Goal: Find specific page/section: Find specific page/section

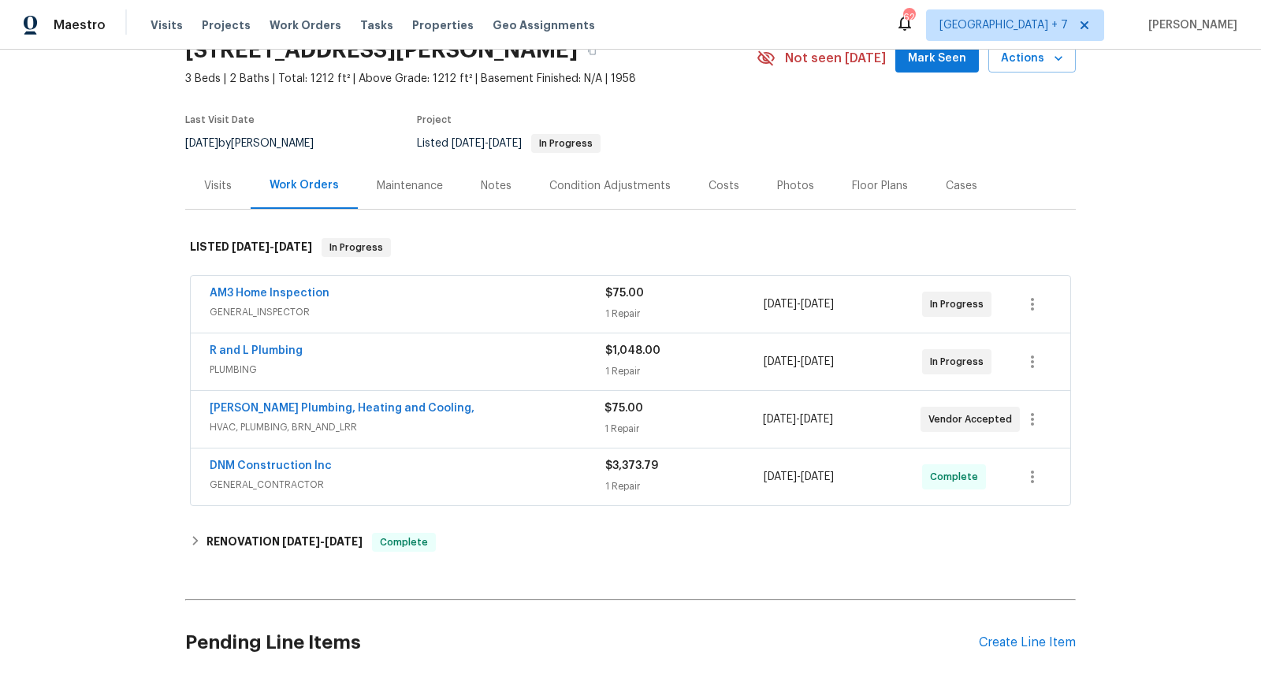
scroll to position [79, 0]
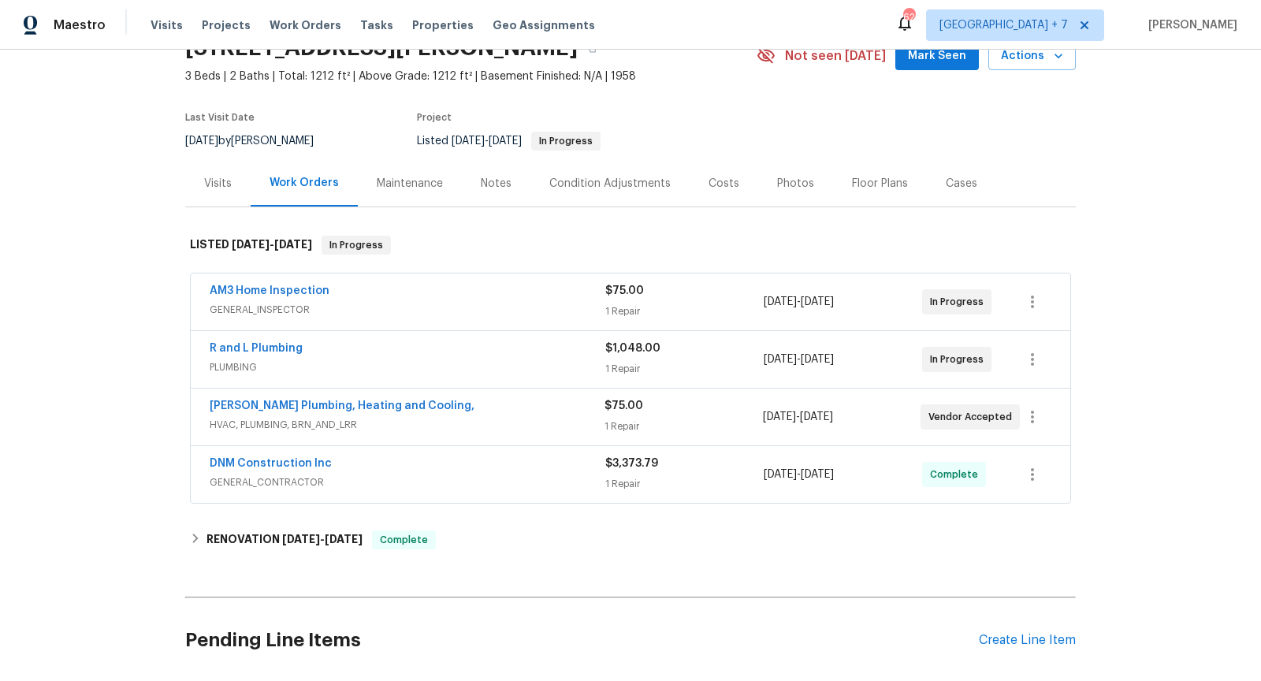
click at [513, 425] on span "HVAC, PLUMBING, BRN_AND_LRR" at bounding box center [407, 425] width 395 height 16
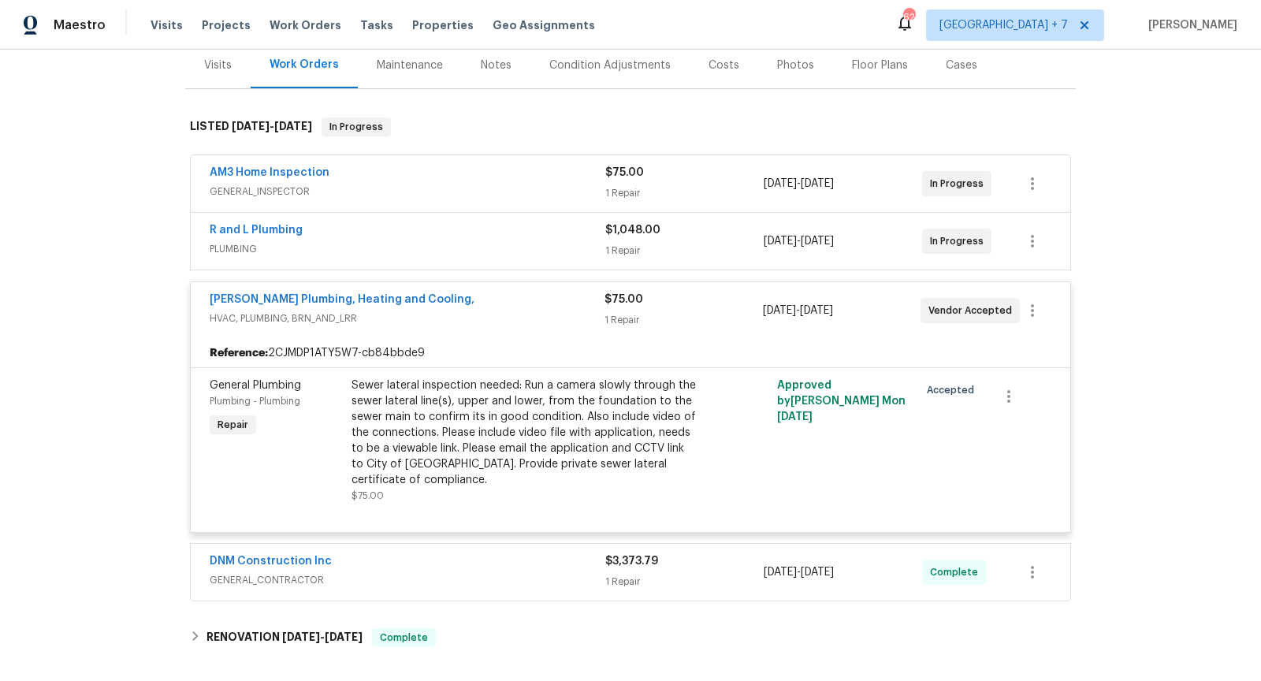
scroll to position [209, 0]
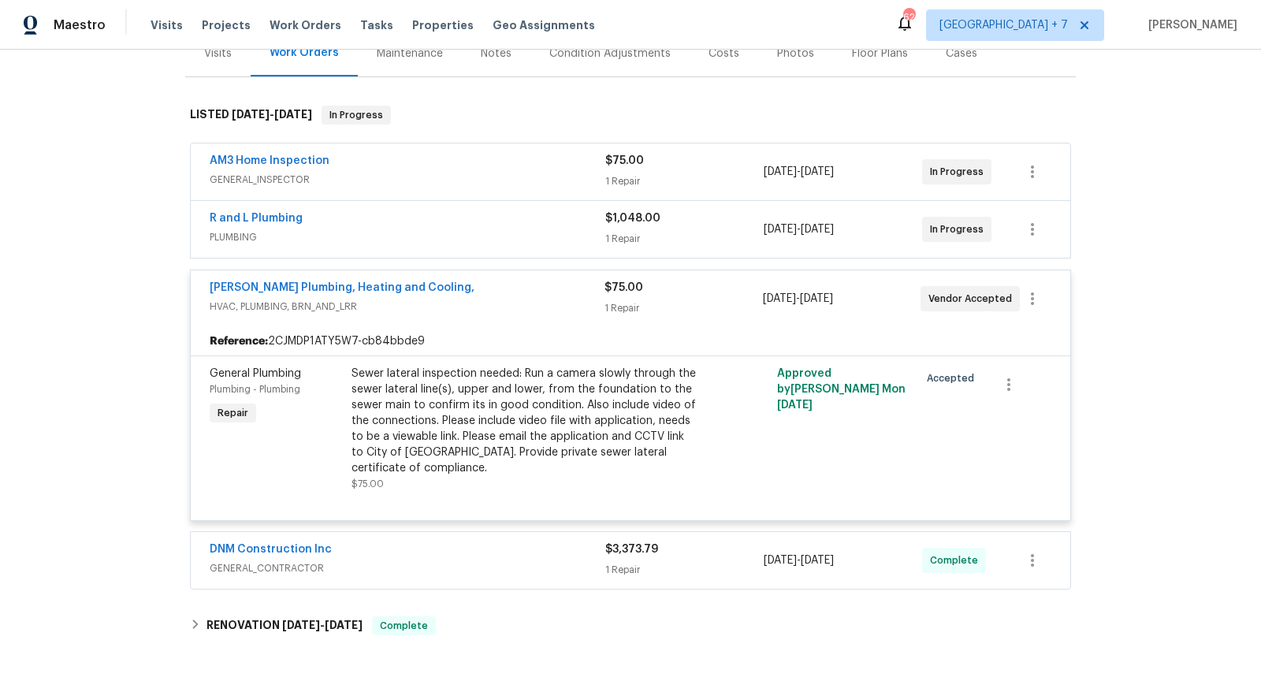
click at [530, 291] on div "[PERSON_NAME] Plumbing, Heating and Cooling," at bounding box center [407, 289] width 395 height 19
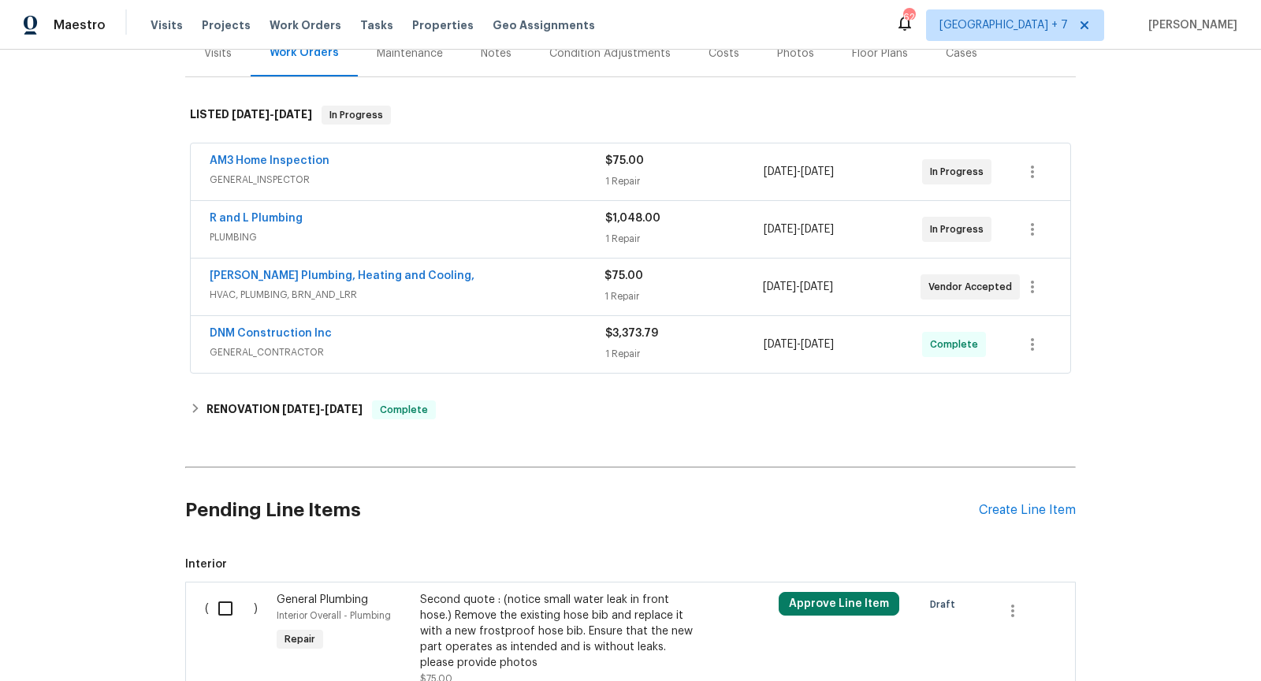
click at [534, 229] on span "PLUMBING" at bounding box center [408, 237] width 396 height 16
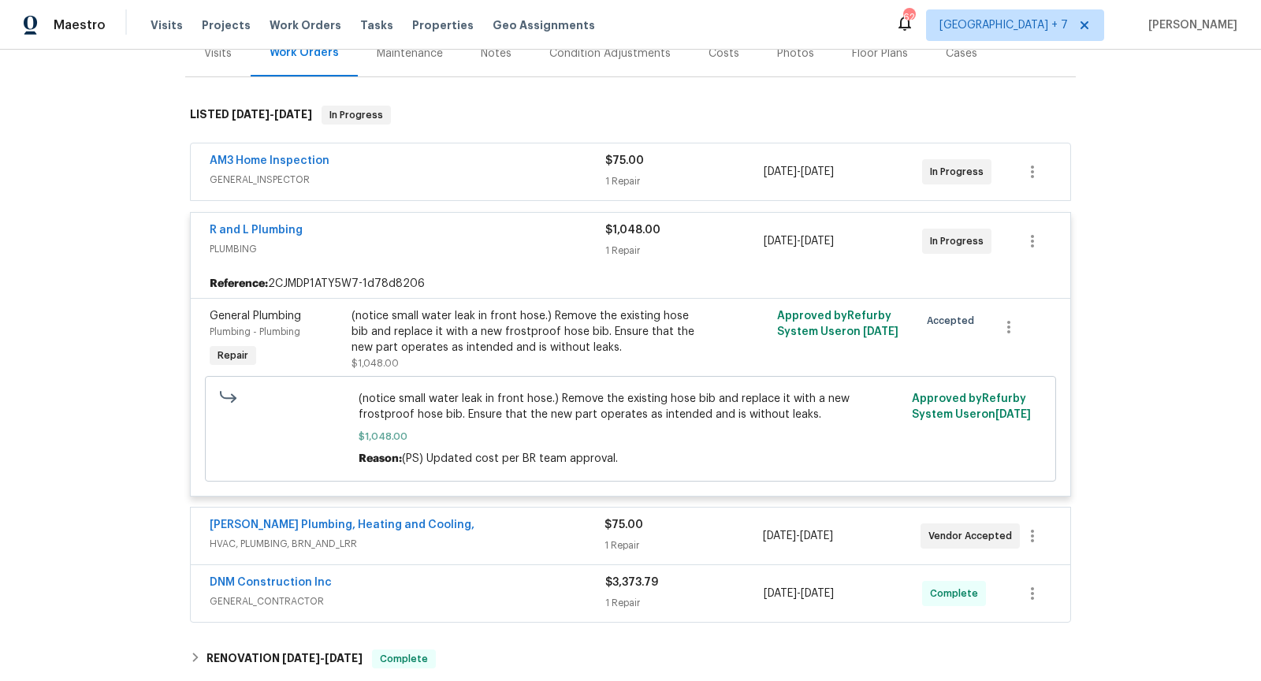
click at [533, 242] on span "PLUMBING" at bounding box center [408, 249] width 396 height 16
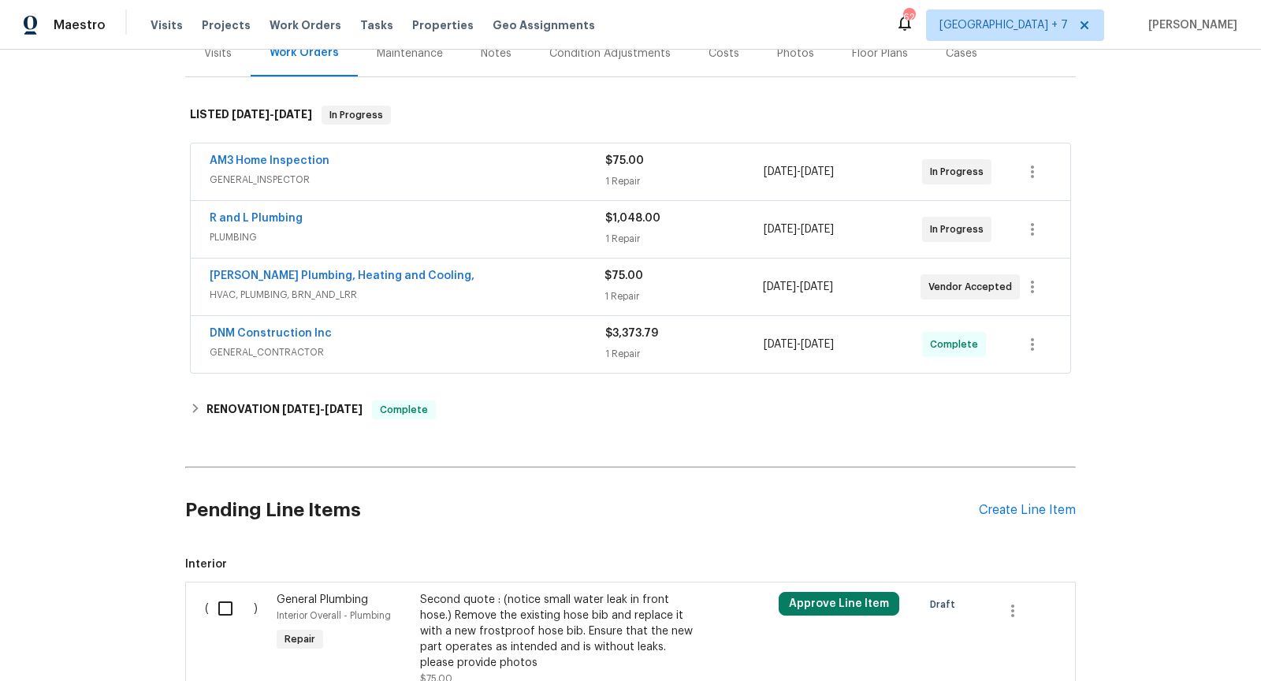
click at [538, 172] on span "GENERAL_INSPECTOR" at bounding box center [408, 180] width 396 height 16
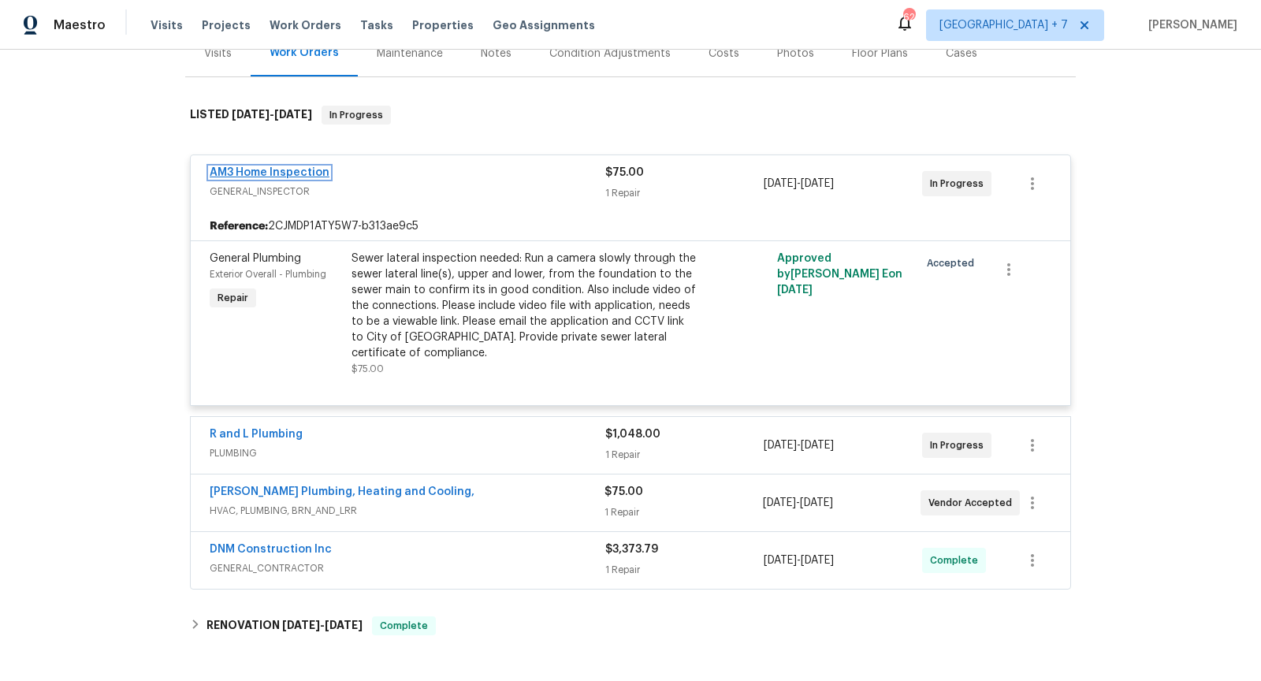
click at [283, 169] on link "AM3 Home Inspection" at bounding box center [270, 172] width 120 height 11
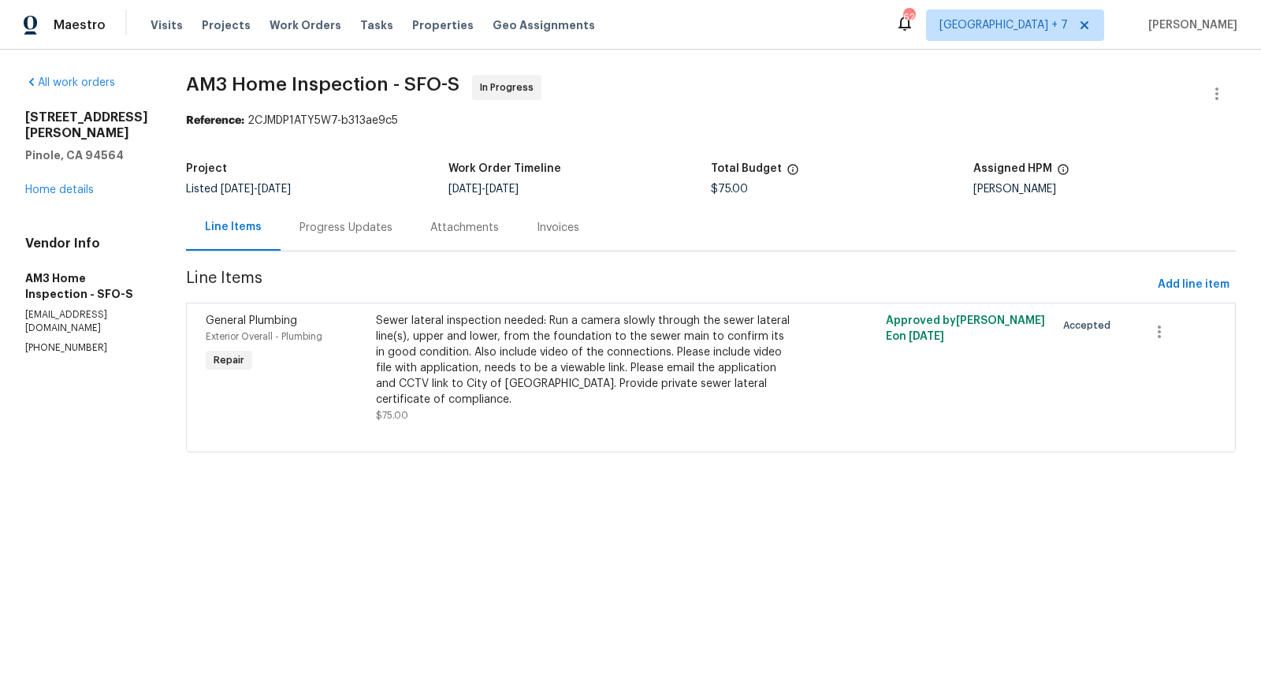
click at [355, 215] on div "Progress Updates" at bounding box center [346, 227] width 131 height 47
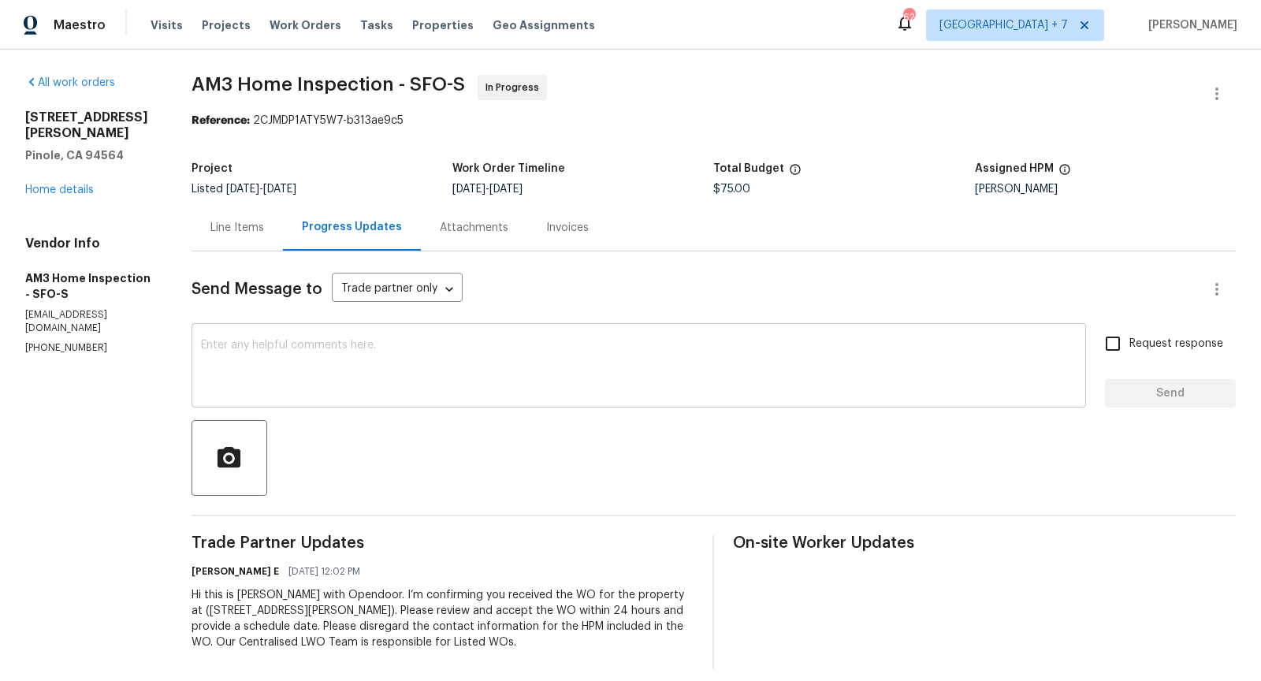
scroll to position [13, 0]
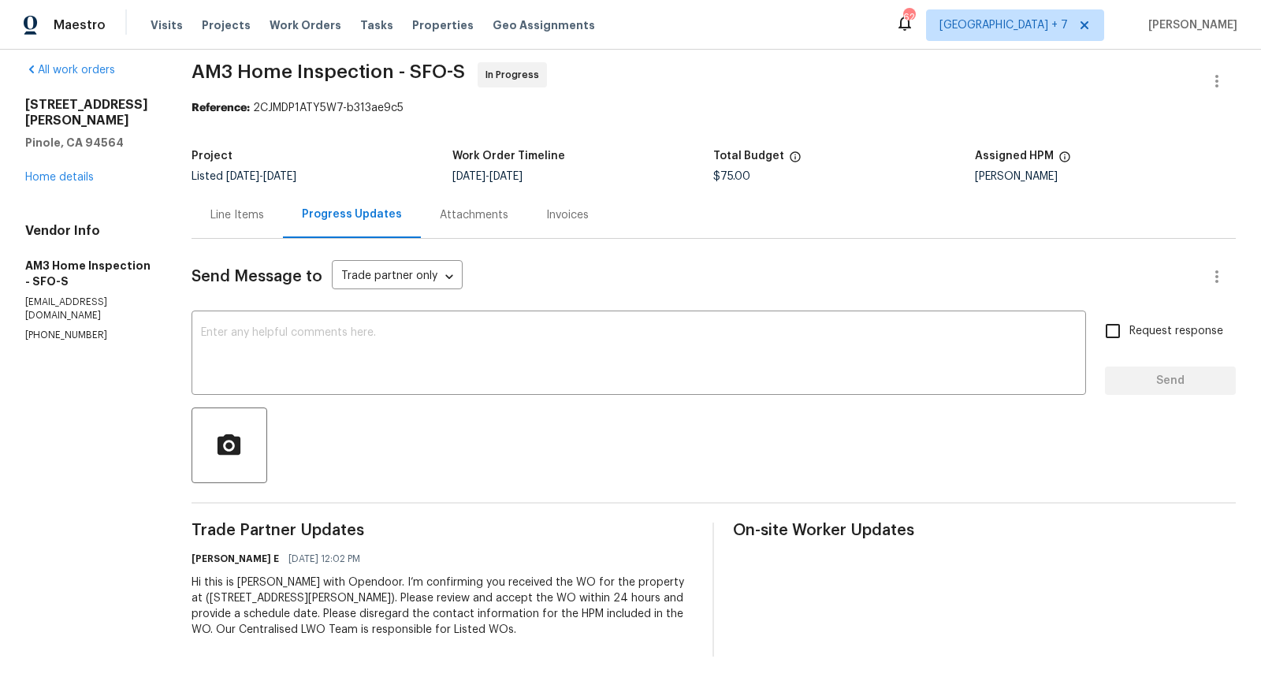
click at [248, 210] on div "Line Items" at bounding box center [237, 215] width 54 height 16
